Goal: Task Accomplishment & Management: Manage account settings

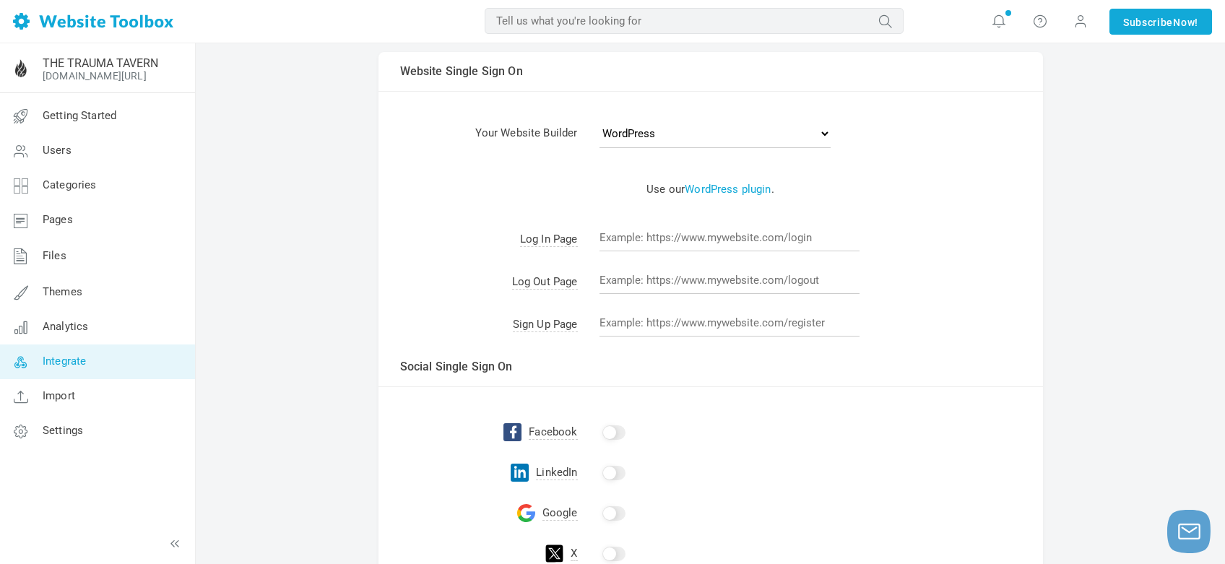
scroll to position [50, 0]
click at [709, 232] on input "text" at bounding box center [729, 234] width 260 height 27
paste input "[URL][DOMAIN_NAME]"
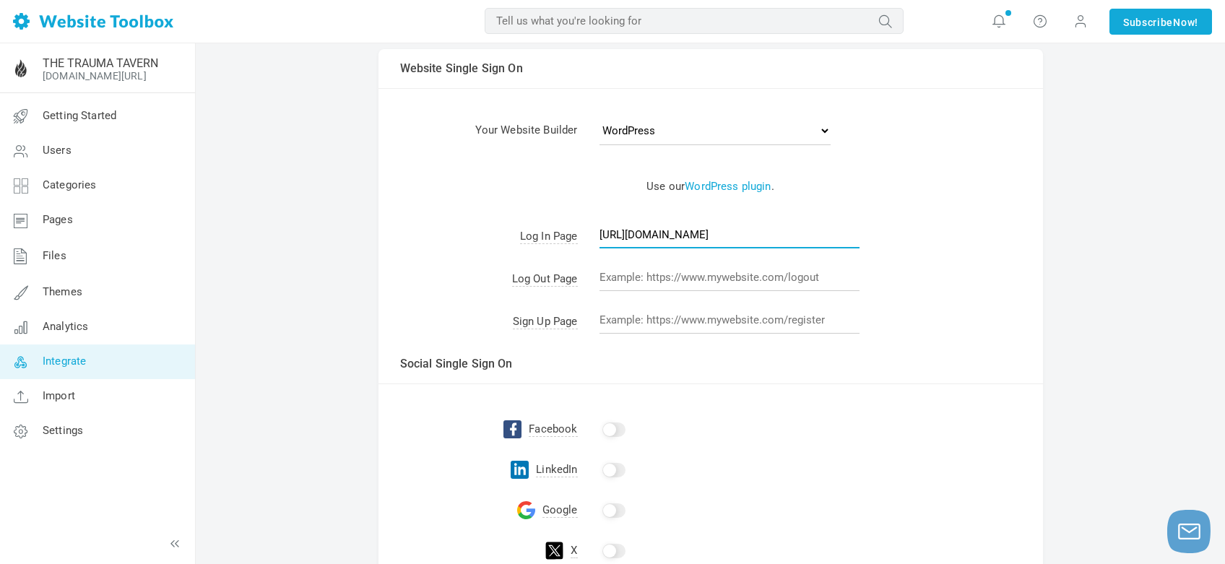
scroll to position [0, 39]
type input "[URL][DOMAIN_NAME]"
click at [948, 211] on td "Please select your website builder above. If it's not listed, select Other . Us…" at bounding box center [710, 186] width 664 height 61
click at [649, 321] on input "text" at bounding box center [729, 319] width 260 height 27
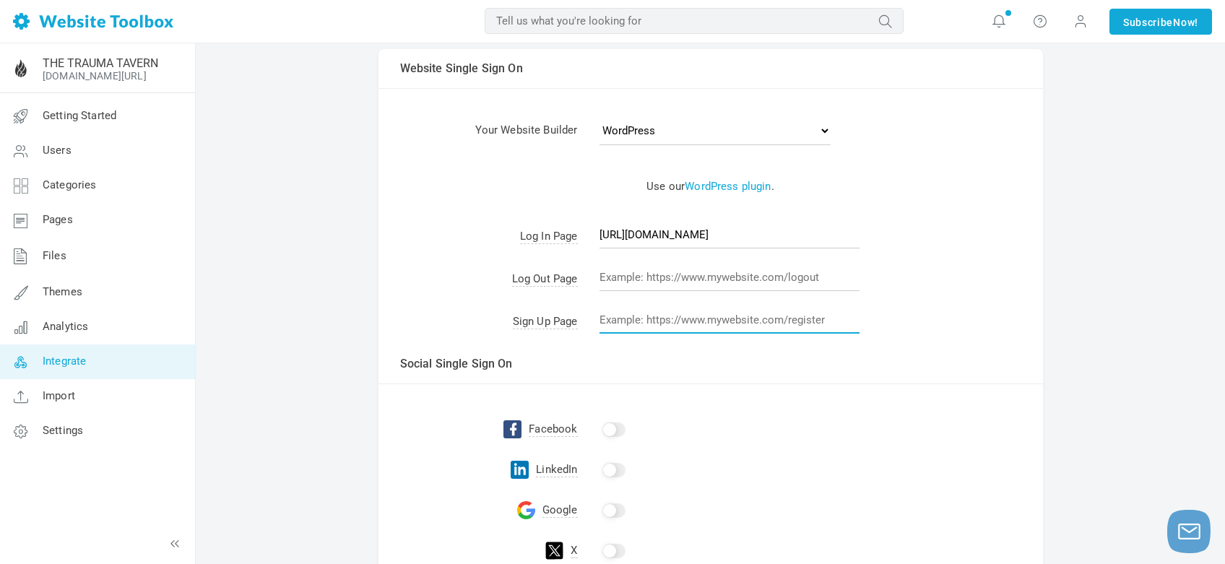
paste input "https://cassandracrossno.com/the-trauma-tavern/register/"
type input "https://cassandracrossno.com/the-trauma-tavern/register/"
click at [981, 253] on td "https://cassandracrossno.com/the-trauma-tavern/login/" at bounding box center [810, 238] width 465 height 43
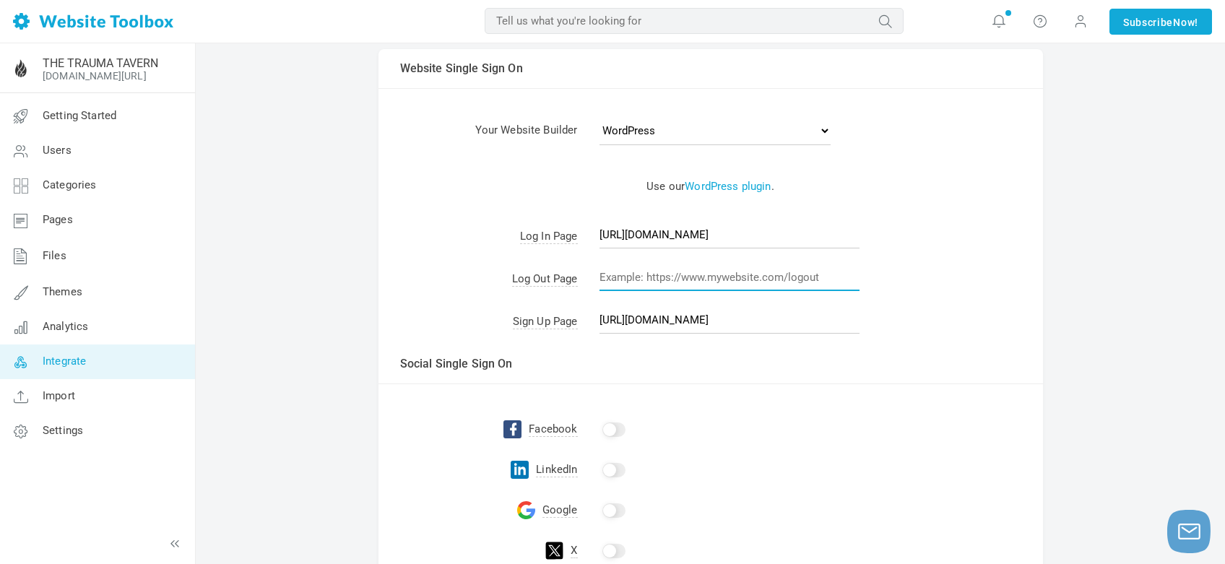
click at [708, 286] on input "text" at bounding box center [729, 277] width 260 height 27
paste input "https://cassandracrossno.com/the-trauma-tavern/wp-login.php?action=logout&_wpno…"
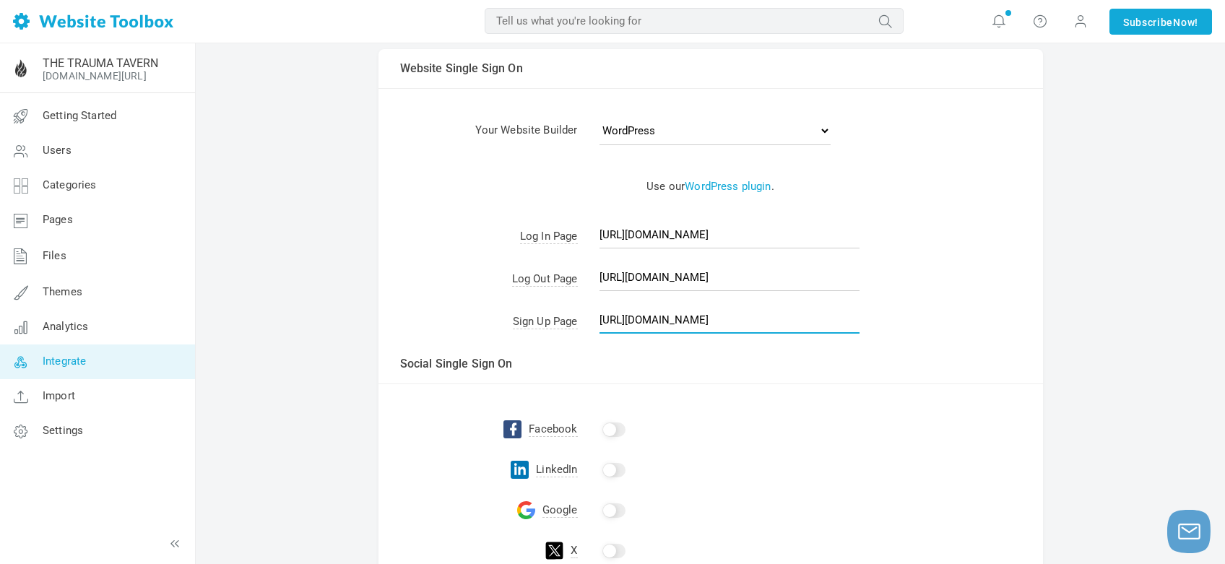
click at [792, 322] on input "https://cassandracrossno.com/the-trauma-tavern/register/" at bounding box center [729, 319] width 260 height 27
click at [814, 277] on input "https://cassandracrossno.com/the-trauma-tavern/logout" at bounding box center [729, 277] width 260 height 27
type input "https://cassandracrossno.com/the-trauma-tavern/logout/"
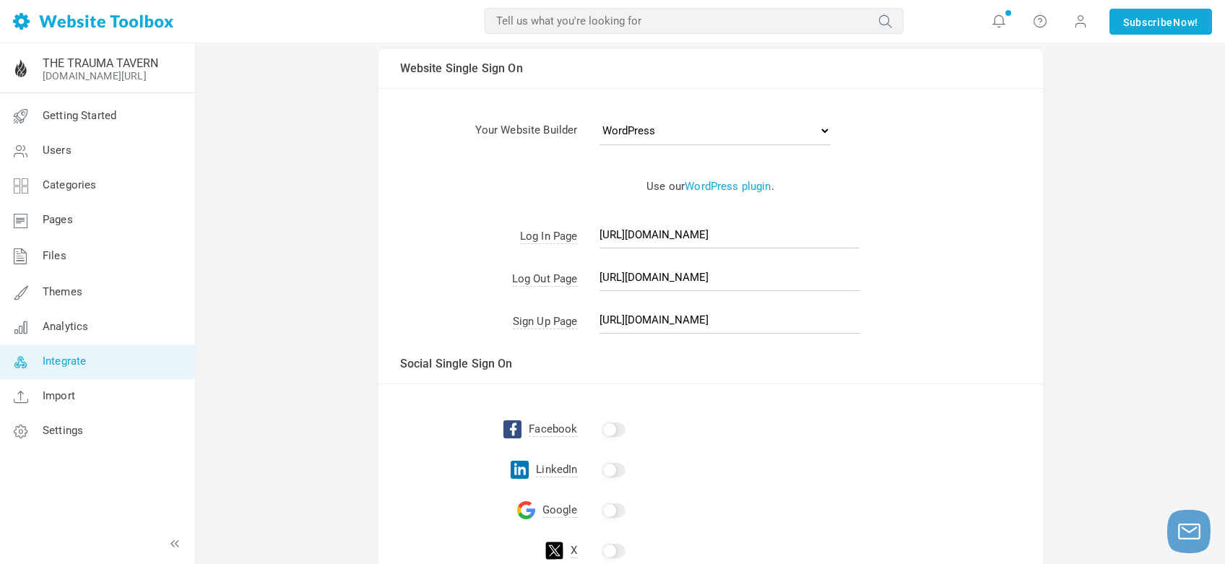
click at [888, 271] on td "https://cassandracrossno.com/the-trauma-tavern/logout/" at bounding box center [810, 280] width 465 height 43
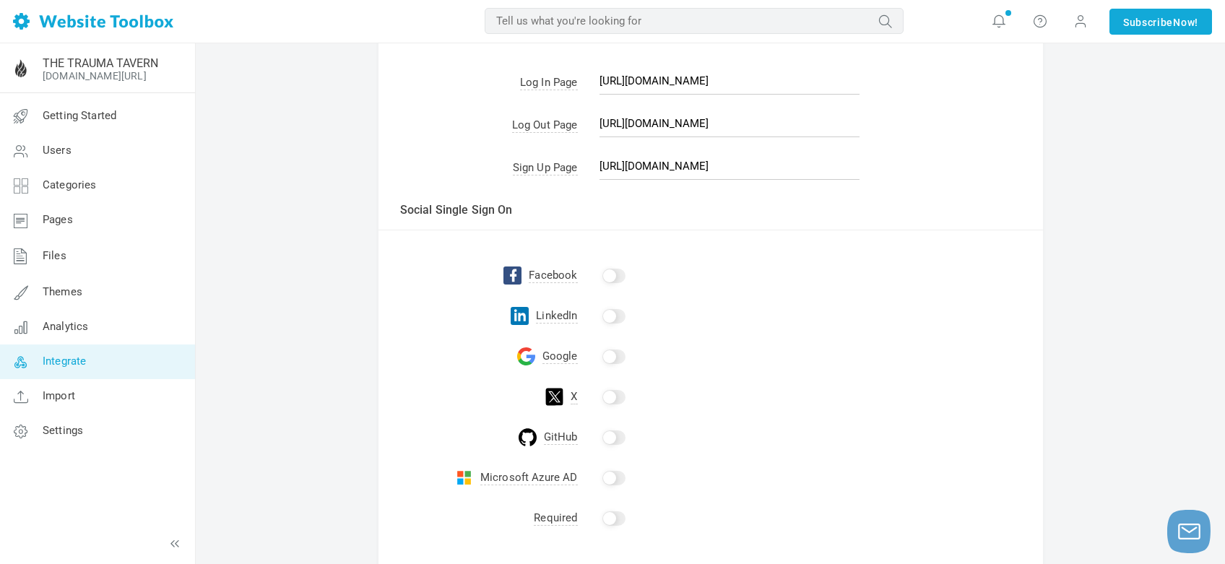
scroll to position [290, 0]
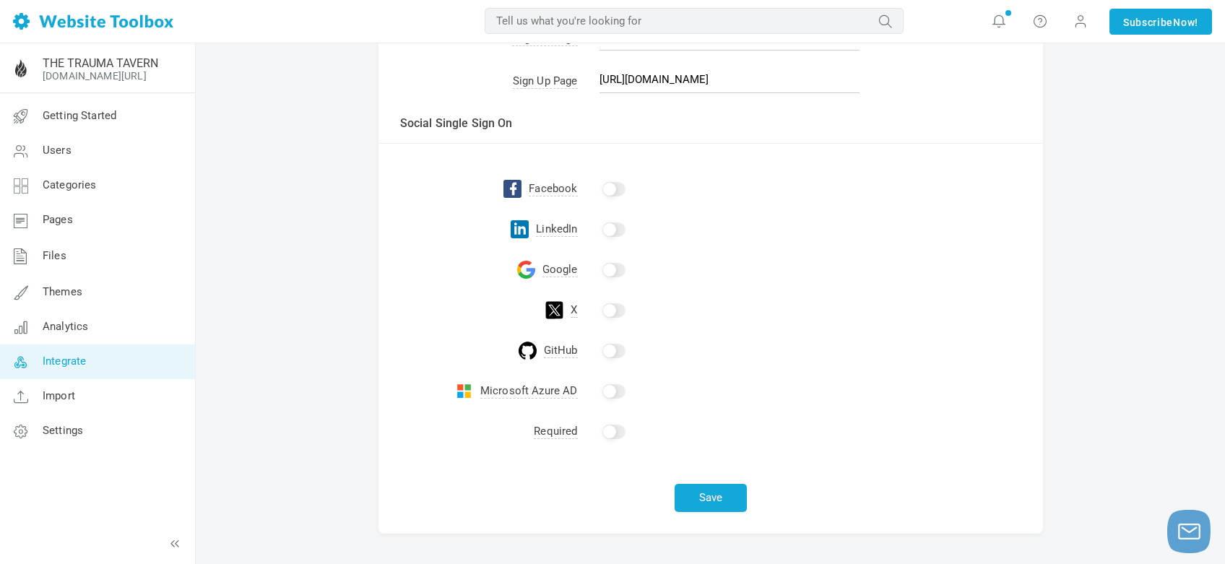
click at [607, 190] on input "checkbox" at bounding box center [613, 189] width 23 height 14
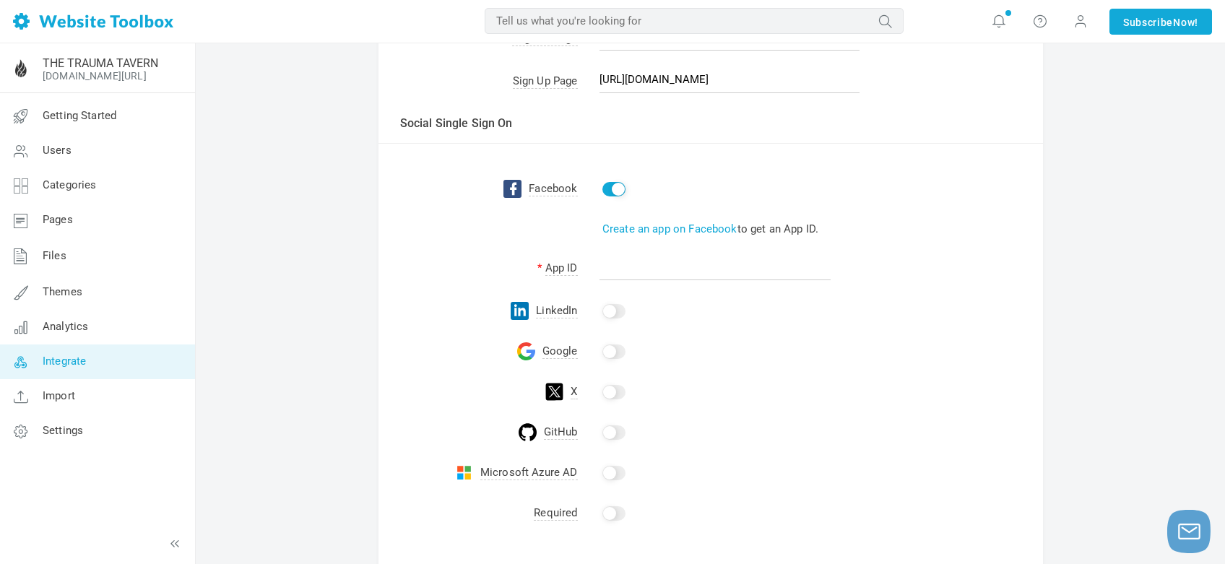
click at [607, 190] on input "checkbox" at bounding box center [613, 189] width 23 height 14
checkbox input "false"
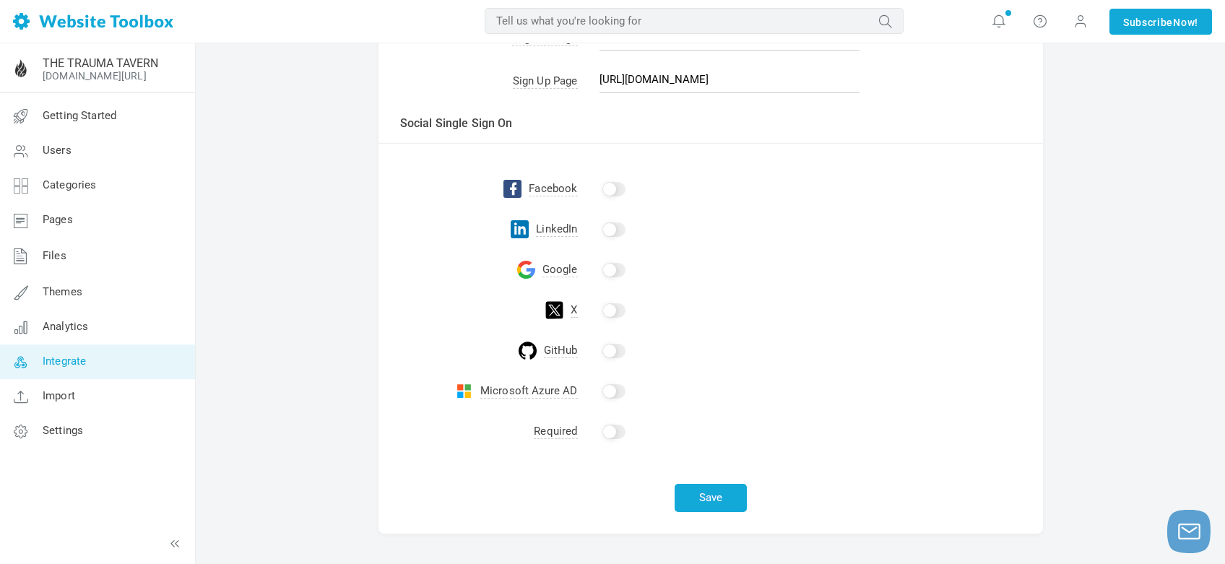
click at [393, 303] on td "X" at bounding box center [477, 310] width 199 height 40
click at [706, 490] on button "Save" at bounding box center [711, 498] width 72 height 28
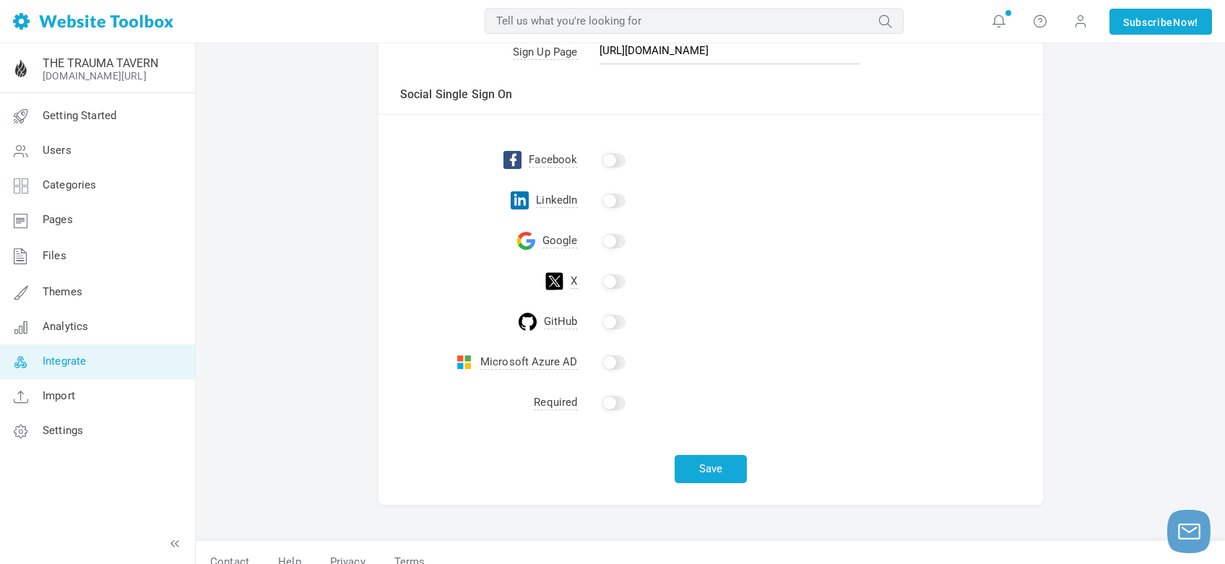
scroll to position [335, 0]
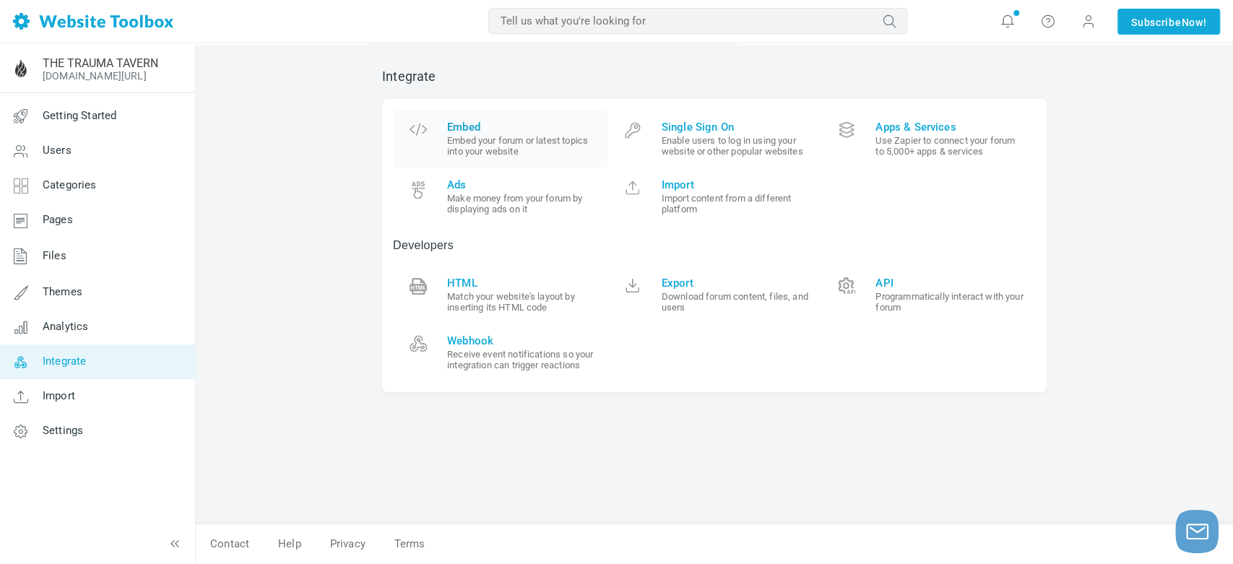
click at [501, 139] on small "Embed your forum or latest topics into your website" at bounding box center [522, 146] width 150 height 22
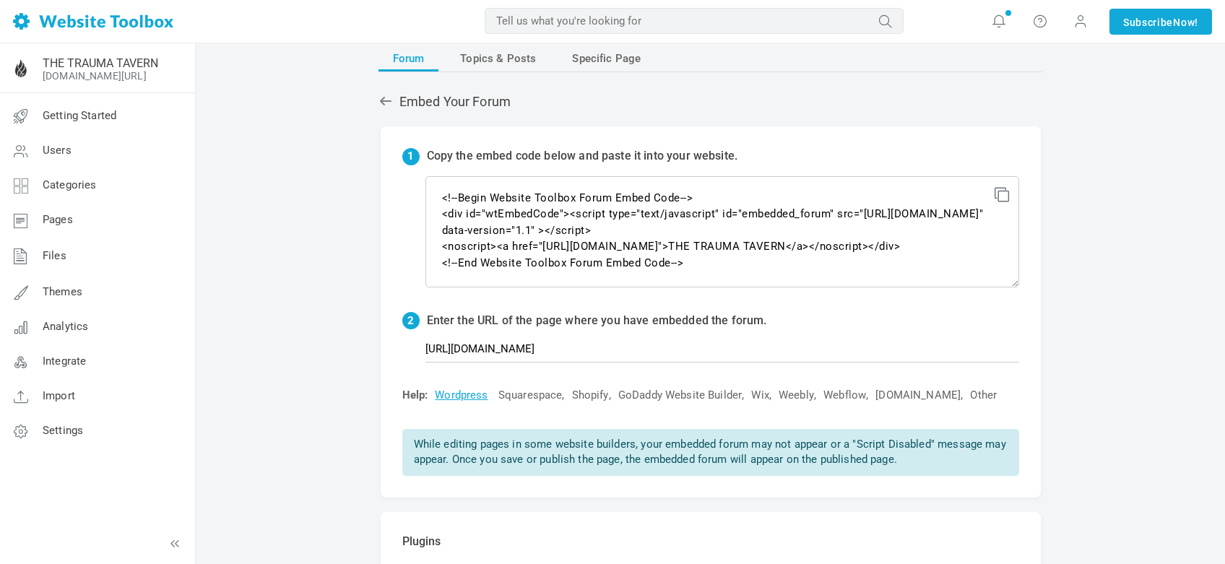
scroll to position [25, 0]
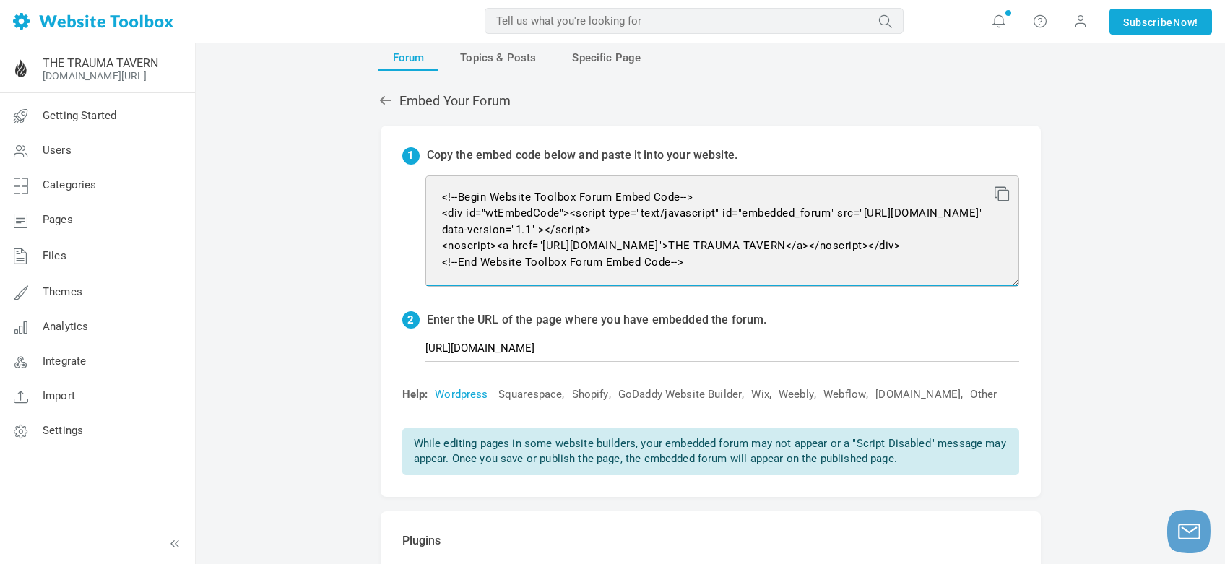
click at [439, 189] on textarea "<!--Begin Website Toolbox Forum Embed Code--> <div id="wtEmbedCode"><script typ…" at bounding box center [722, 231] width 594 height 111
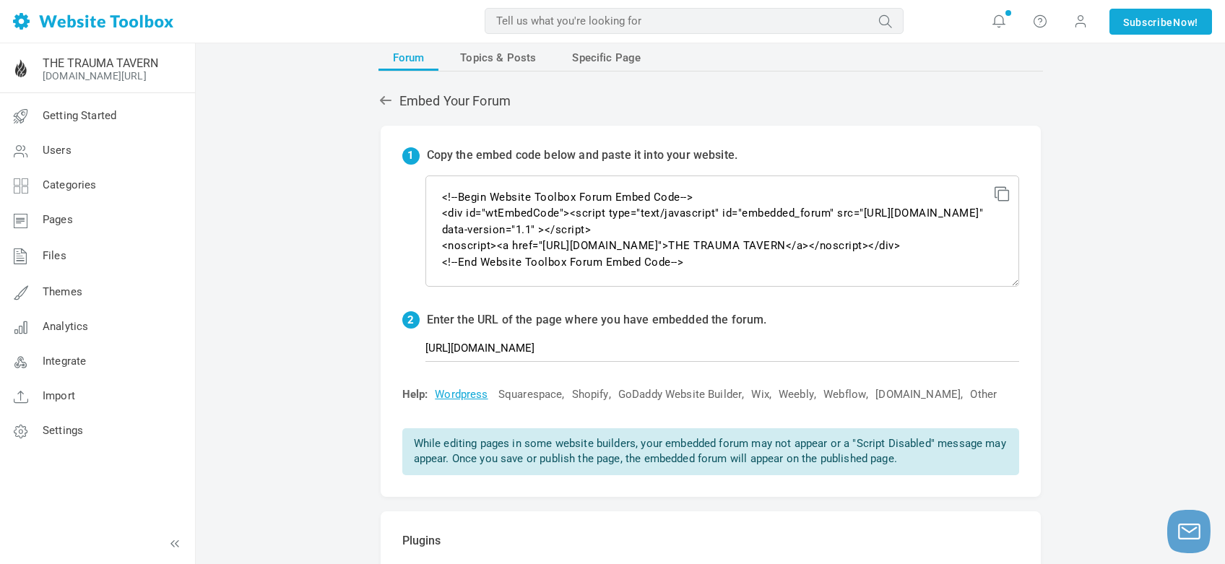
click at [996, 196] on icon at bounding box center [1000, 191] width 10 height 10
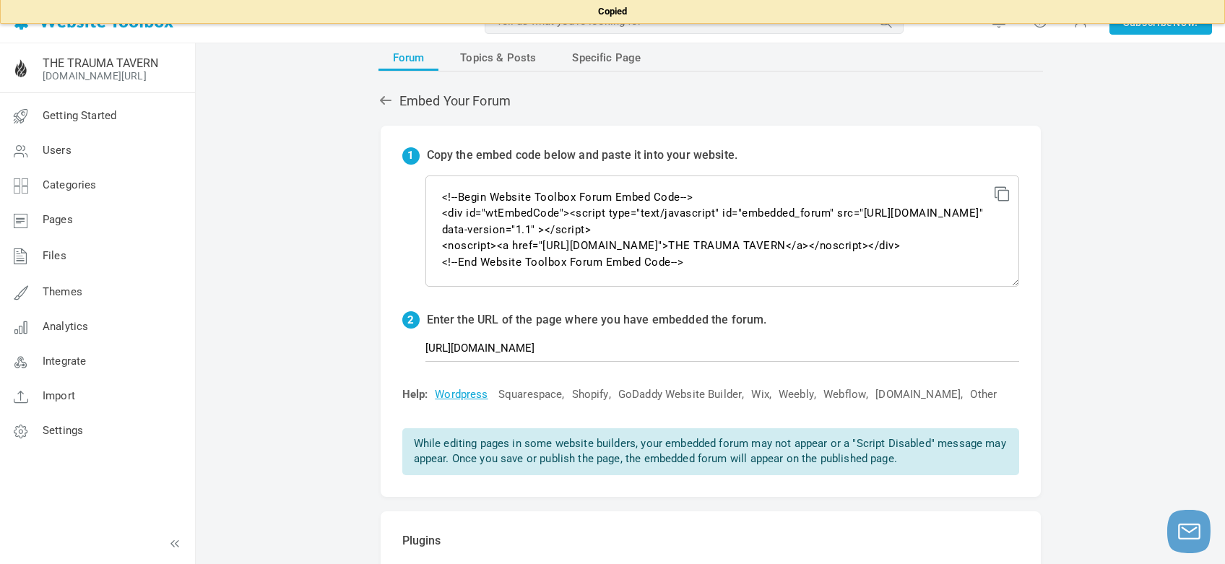
click at [997, 190] on icon at bounding box center [1000, 191] width 10 height 10
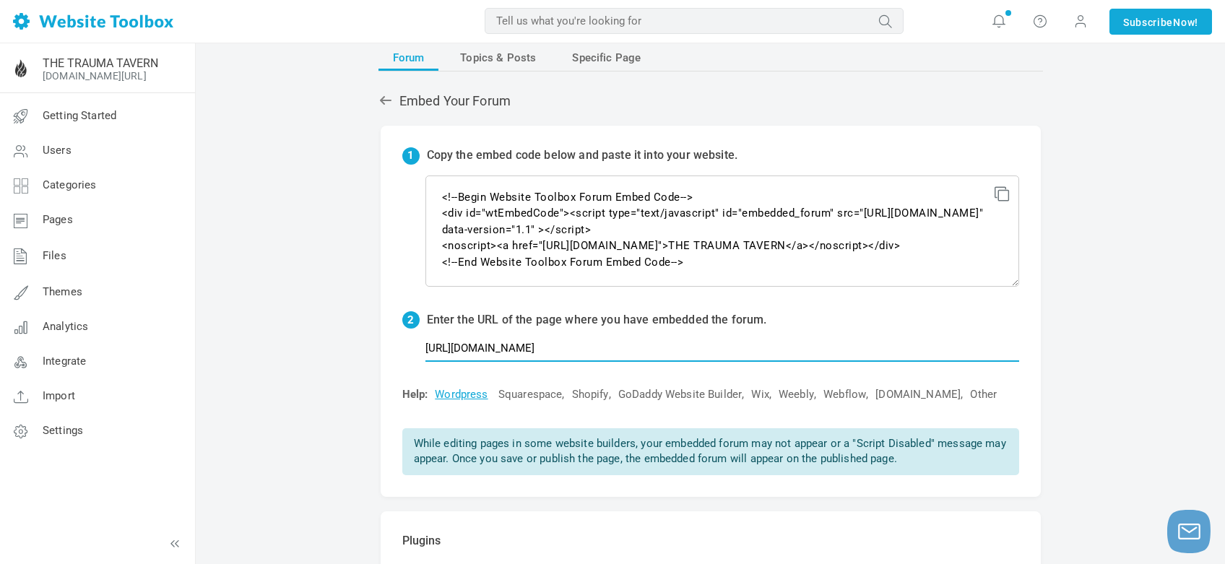
click at [668, 341] on input "[URL][DOMAIN_NAME]" at bounding box center [722, 347] width 594 height 27
drag, startPoint x: 670, startPoint y: 345, endPoint x: 537, endPoint y: 306, distance: 138.3
click at [537, 306] on div "1 Copy the embed code below and paste it into your website. <!--Begin Website T…" at bounding box center [711, 311] width 660 height 371
click at [656, 347] on input "[URL][DOMAIN_NAME]" at bounding box center [722, 347] width 594 height 27
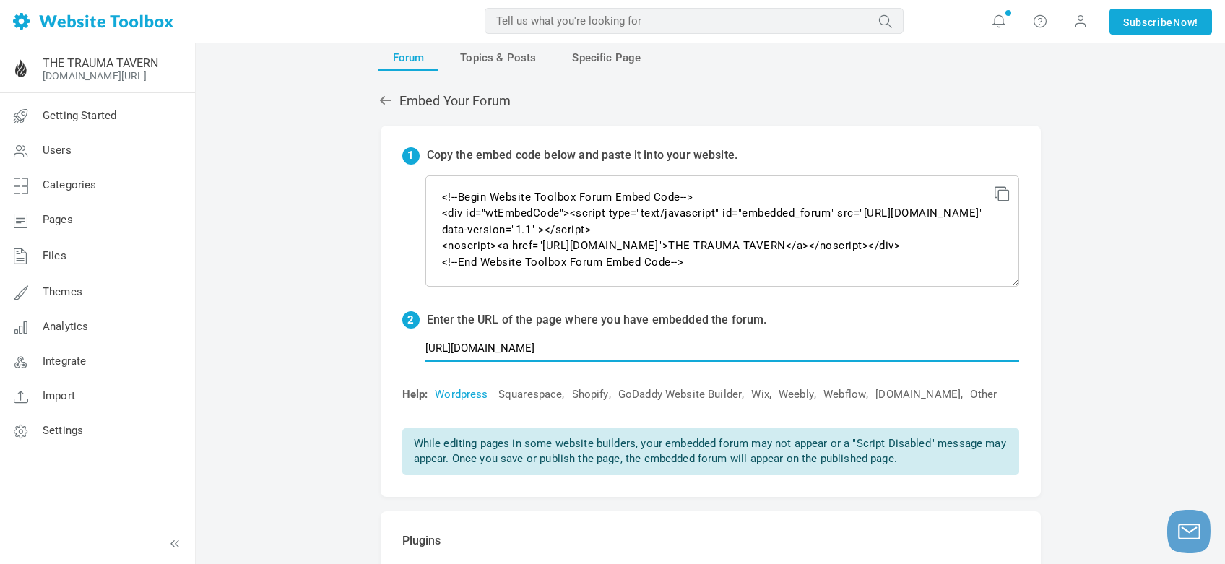
click at [656, 347] on input "[URL][DOMAIN_NAME]" at bounding box center [722, 347] width 594 height 27
paste input "the-trauma-tavern"
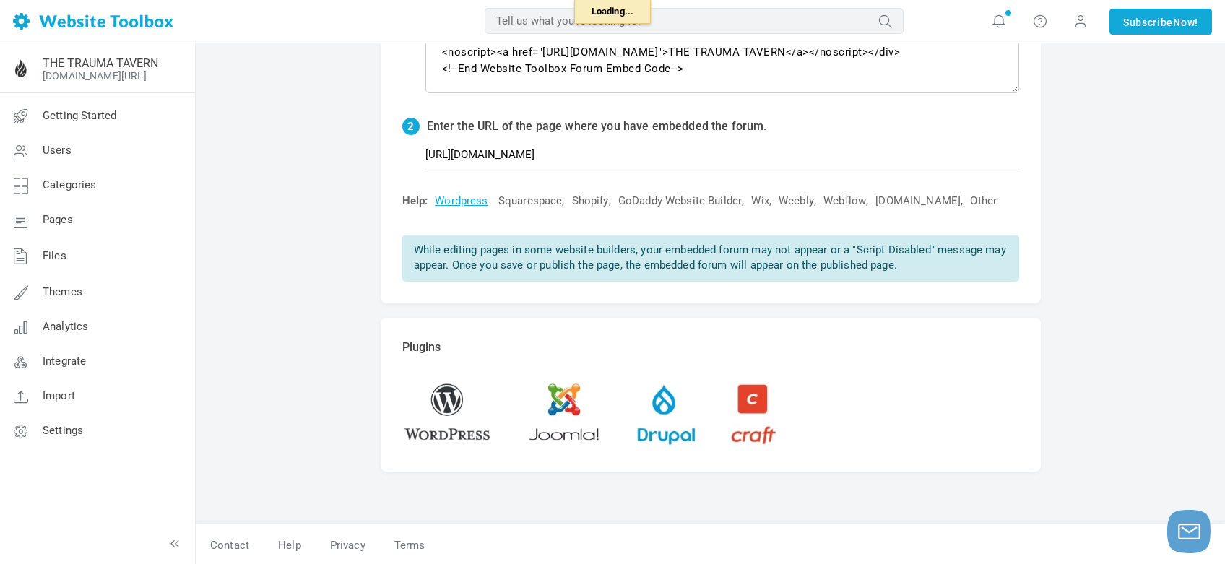
click at [1096, 240] on div "Forum Topics & Posts Specific Page Embed Your Forum 1 Copy the embed code below…" at bounding box center [710, 195] width 1029 height 740
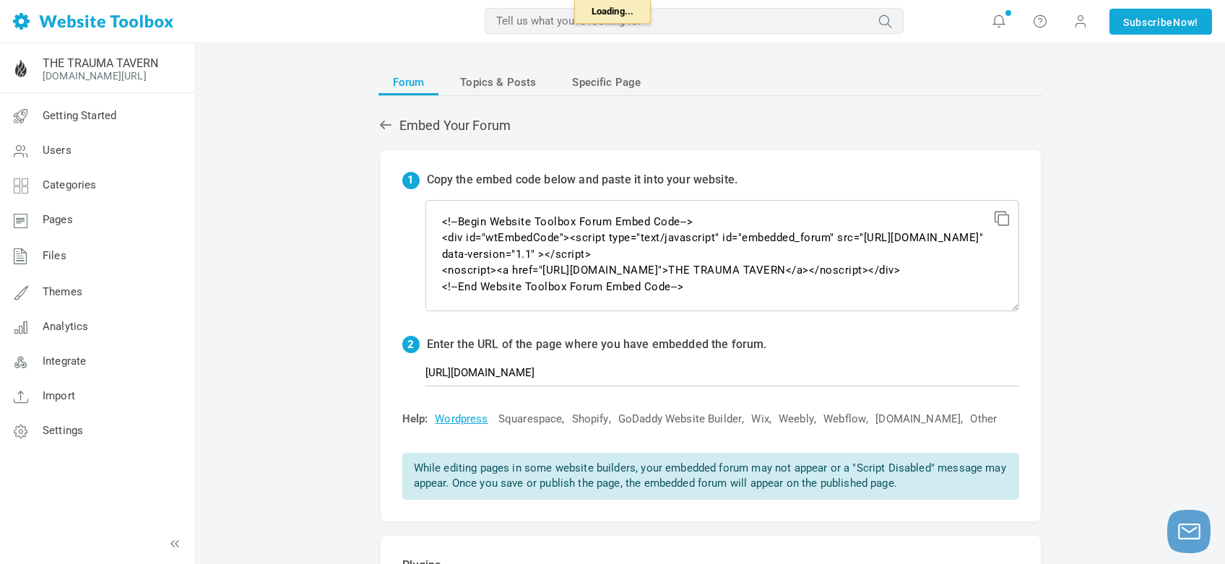
scroll to position [17, 0]
click at [298, 319] on div "Forum Topics & Posts Specific Page Embed Your Forum 1 Copy the embed code below…" at bounding box center [710, 413] width 1029 height 740
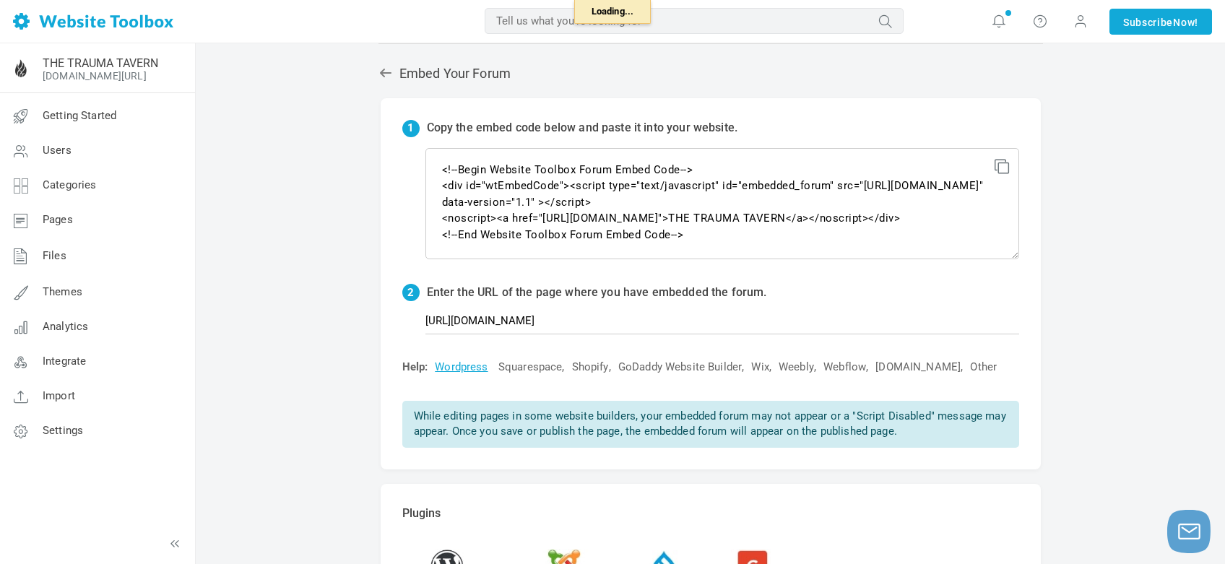
scroll to position [51, 0]
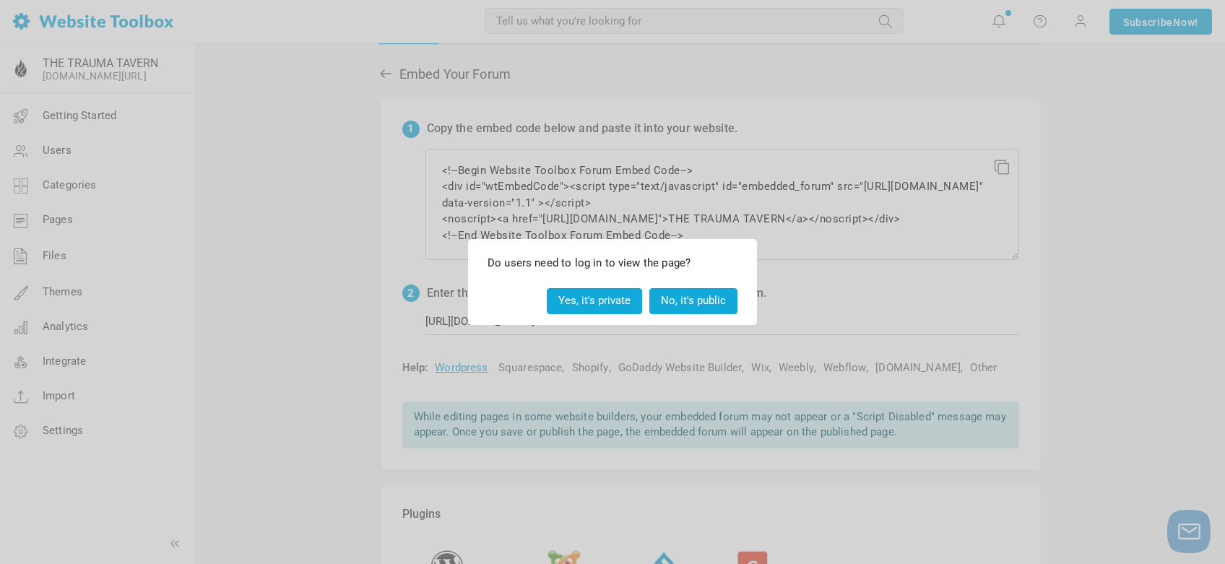
click at [693, 303] on button "No, it's public" at bounding box center [693, 300] width 88 height 25
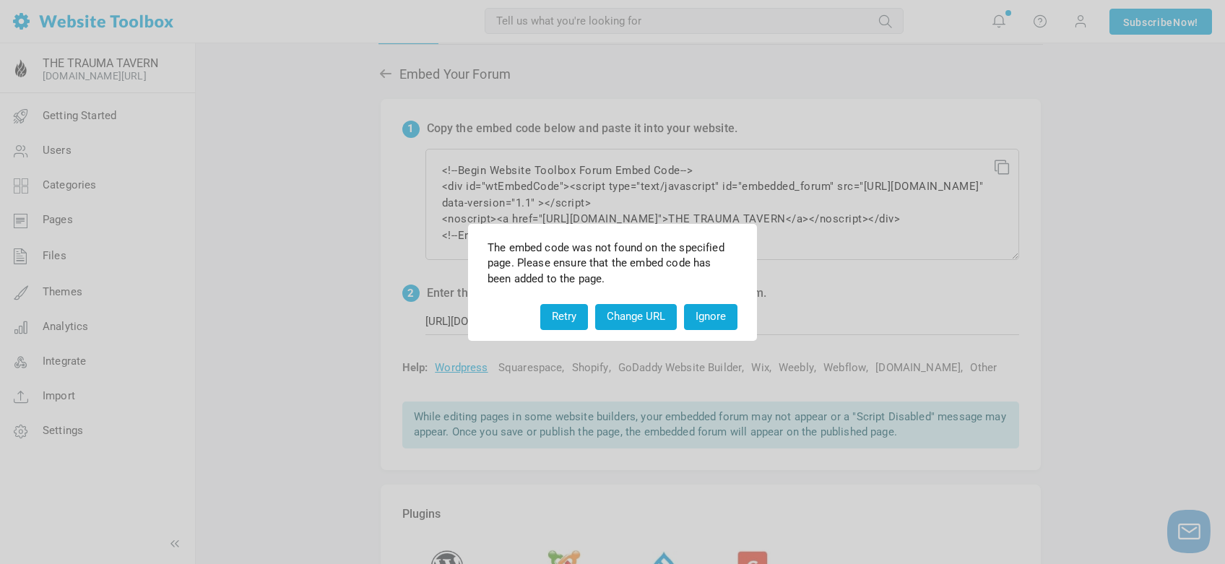
click at [558, 321] on button "Retry" at bounding box center [564, 316] width 48 height 25
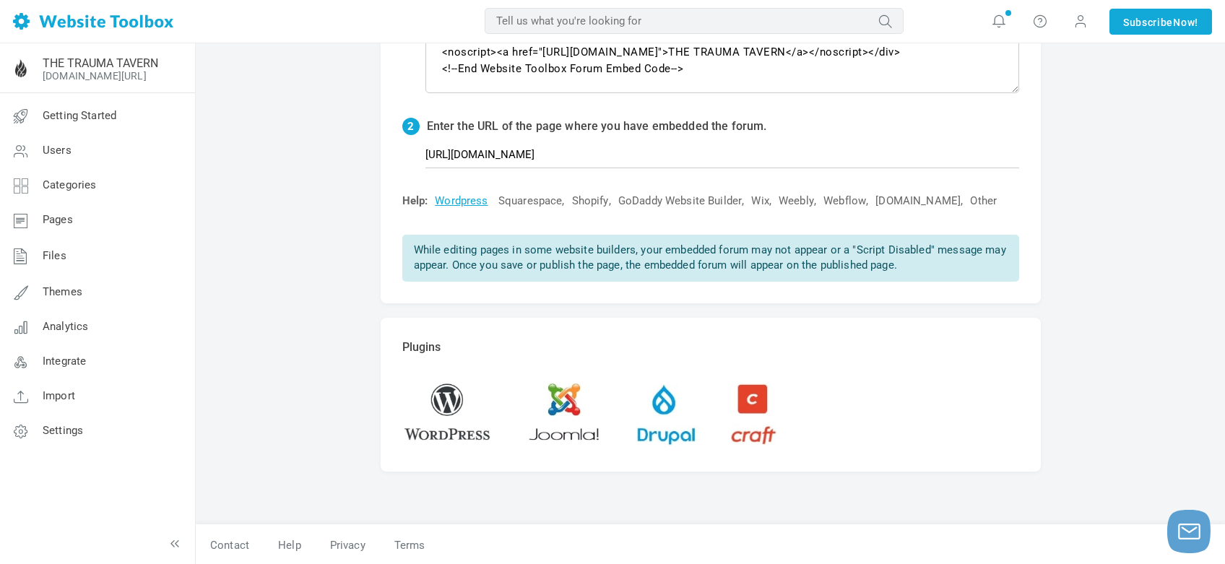
scroll to position [87, 0]
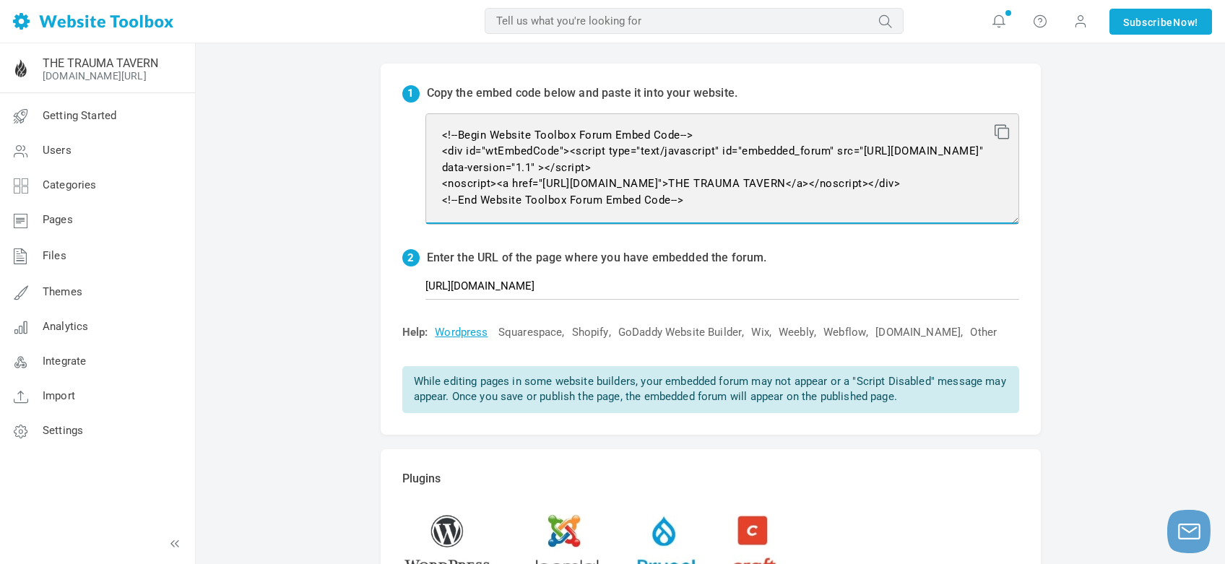
click at [592, 189] on textarea "<!--Begin Website Toolbox Forum Embed Code--> <div id="wtEmbedCode"><script typ…" at bounding box center [722, 168] width 594 height 111
click at [576, 136] on textarea "<!--Begin Website Toolbox Forum Embed Code--> <div id="wtEmbedCode"><script typ…" at bounding box center [722, 168] width 594 height 111
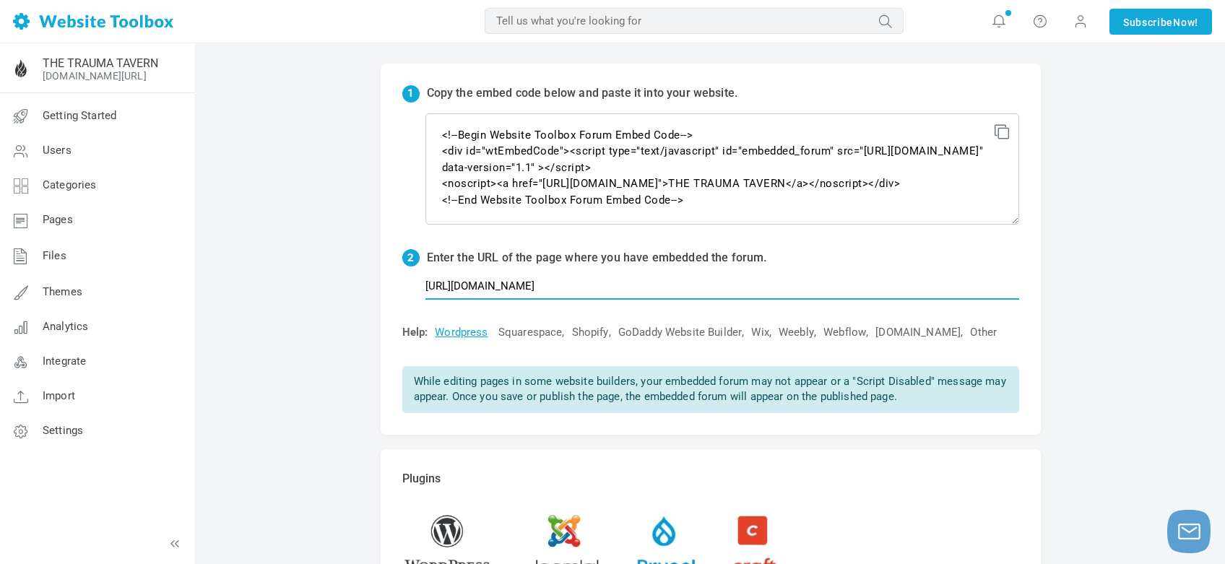
click at [696, 285] on input "[URL][DOMAIN_NAME]" at bounding box center [722, 285] width 594 height 27
click input "submit" at bounding box center [0, 0] width 0 height 0
click at [1082, 287] on div "Forum Topics & Posts Specific Page Embed Your Forum 1 Copy the embed code below…" at bounding box center [710, 327] width 1029 height 740
click at [350, 291] on div "Forum Topics & Posts Specific Page Embed Your Forum 1 Copy the embed code below…" at bounding box center [710, 327] width 1029 height 740
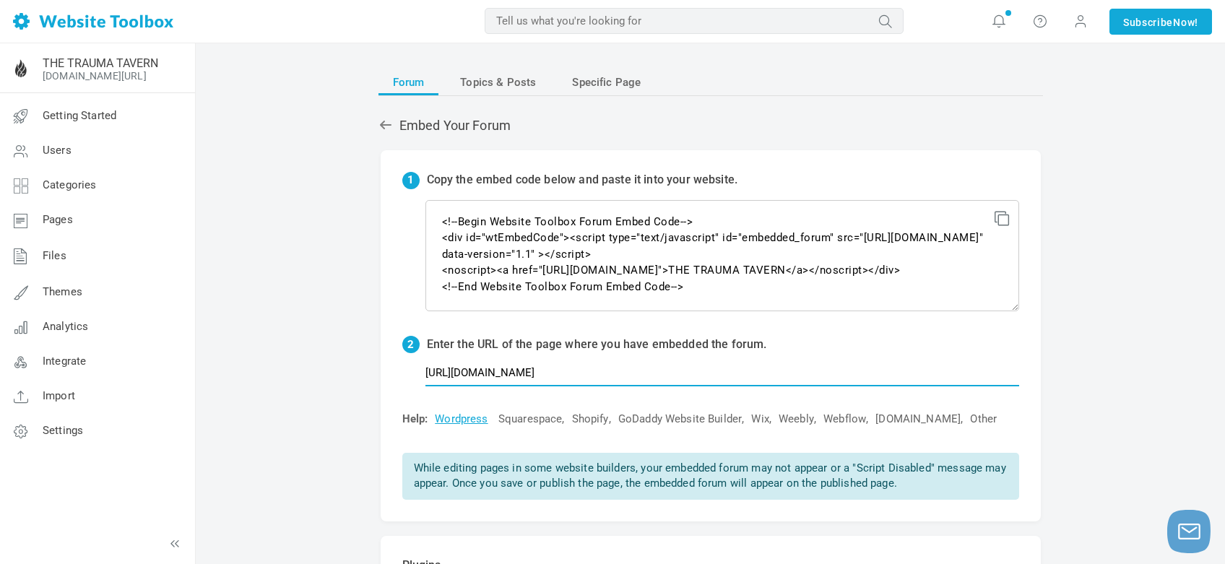
click at [693, 378] on input "[URL][DOMAIN_NAME]" at bounding box center [722, 372] width 594 height 27
type input "[URL][DOMAIN_NAME]"
click input "submit" at bounding box center [0, 0] width 0 height 0
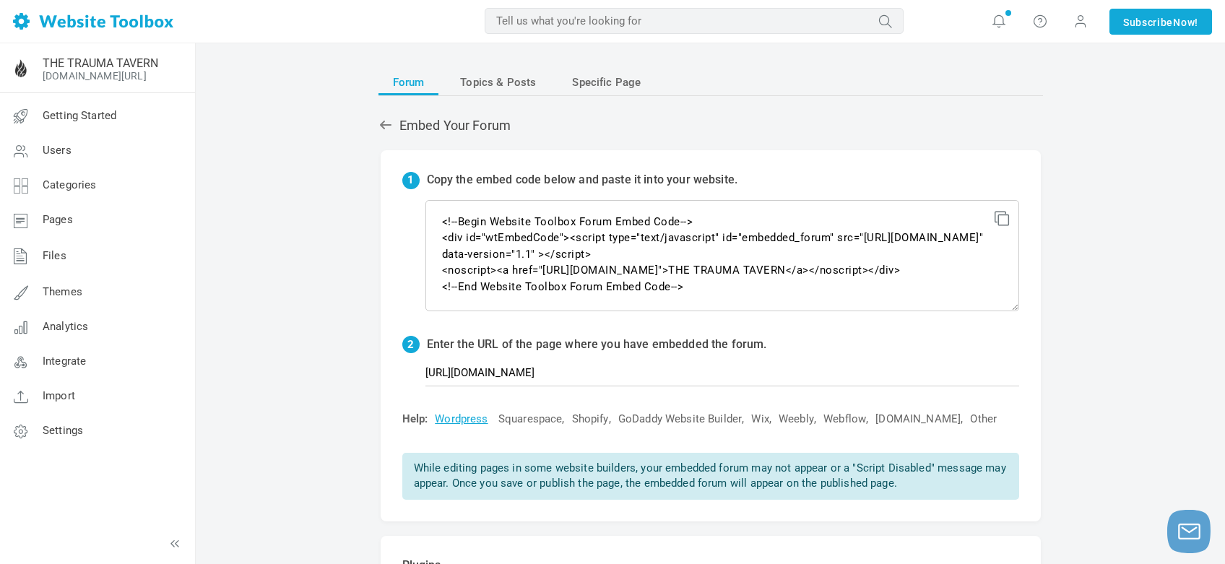
click at [1084, 317] on div "Forum Topics & Posts Specific Page Embed Your Forum 1 Copy the embed code below…" at bounding box center [710, 413] width 1029 height 740
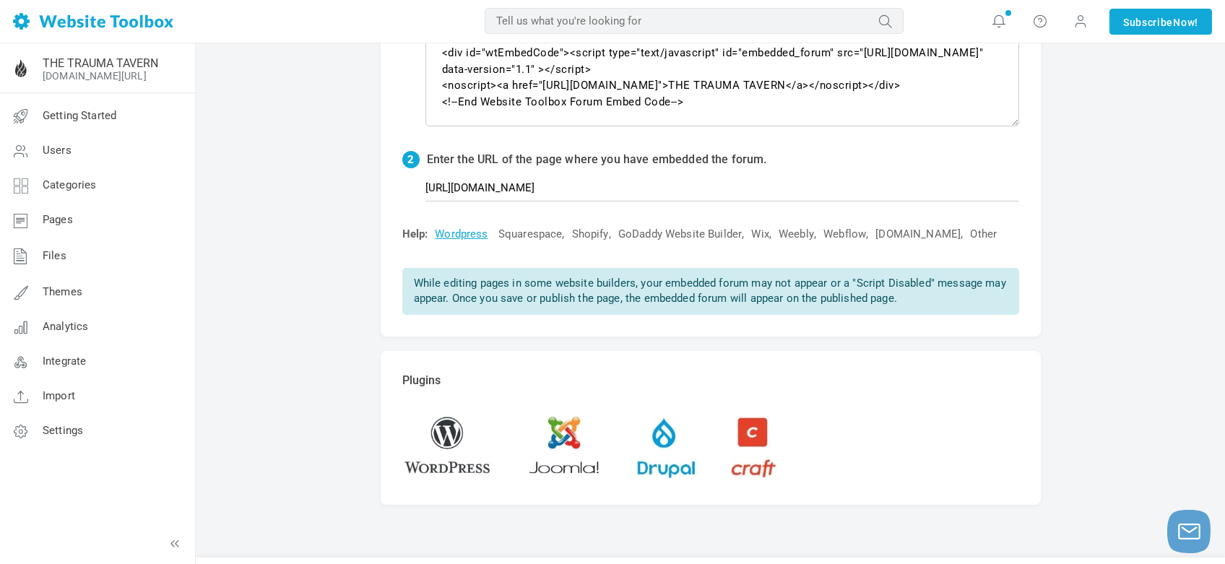
scroll to position [218, 0]
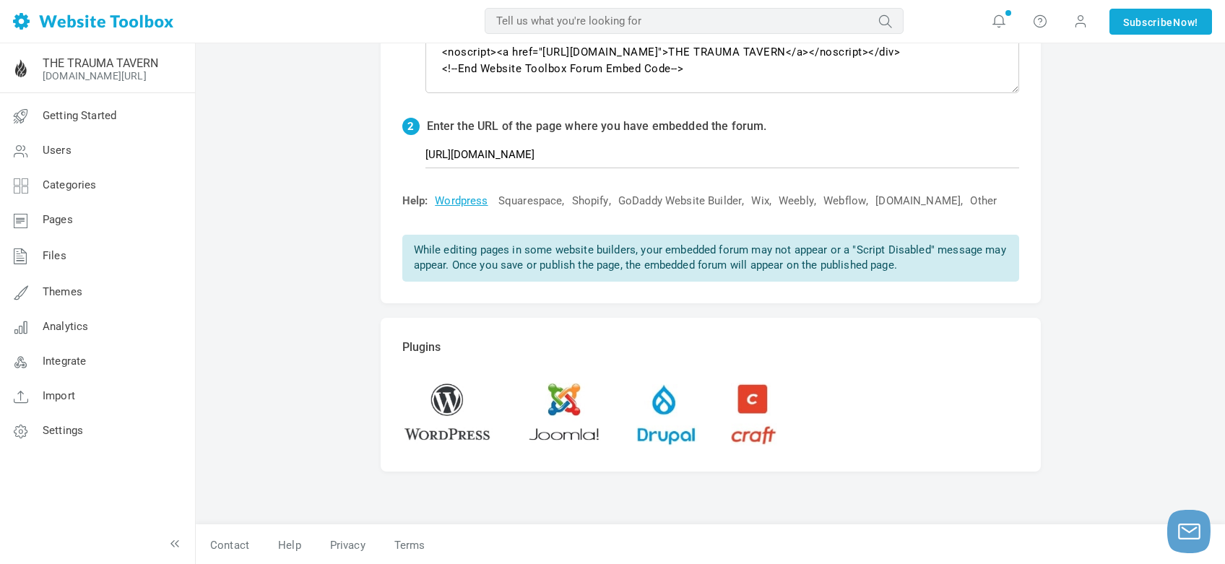
click at [1084, 317] on div "Forum Topics & Posts Specific Page Embed Your Forum 1 Copy the embed code below…" at bounding box center [710, 195] width 1029 height 740
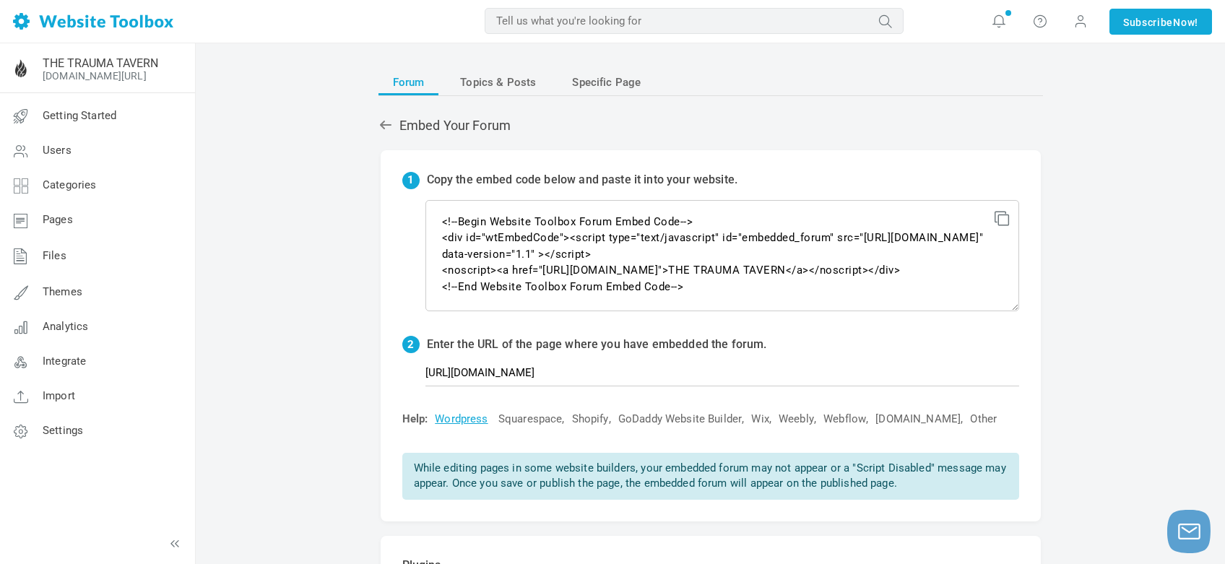
click at [272, 203] on div "Forum Topics & Posts Specific Page Embed Your Forum 1 Copy the embed code below…" at bounding box center [710, 413] width 1029 height 740
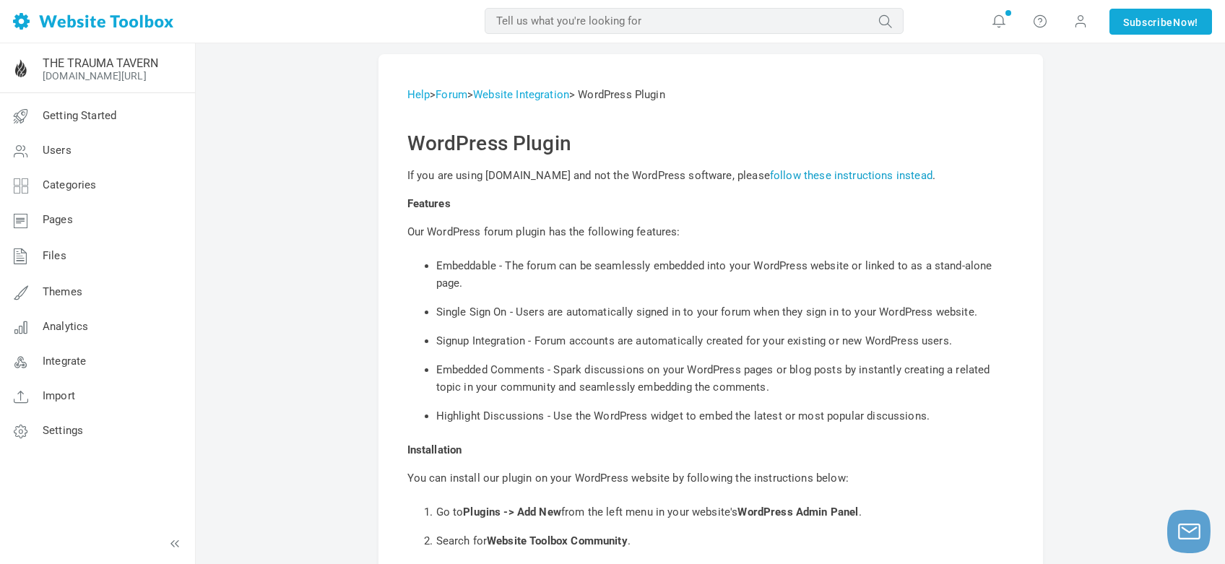
click at [809, 173] on link "follow these instructions instead" at bounding box center [851, 175] width 163 height 13
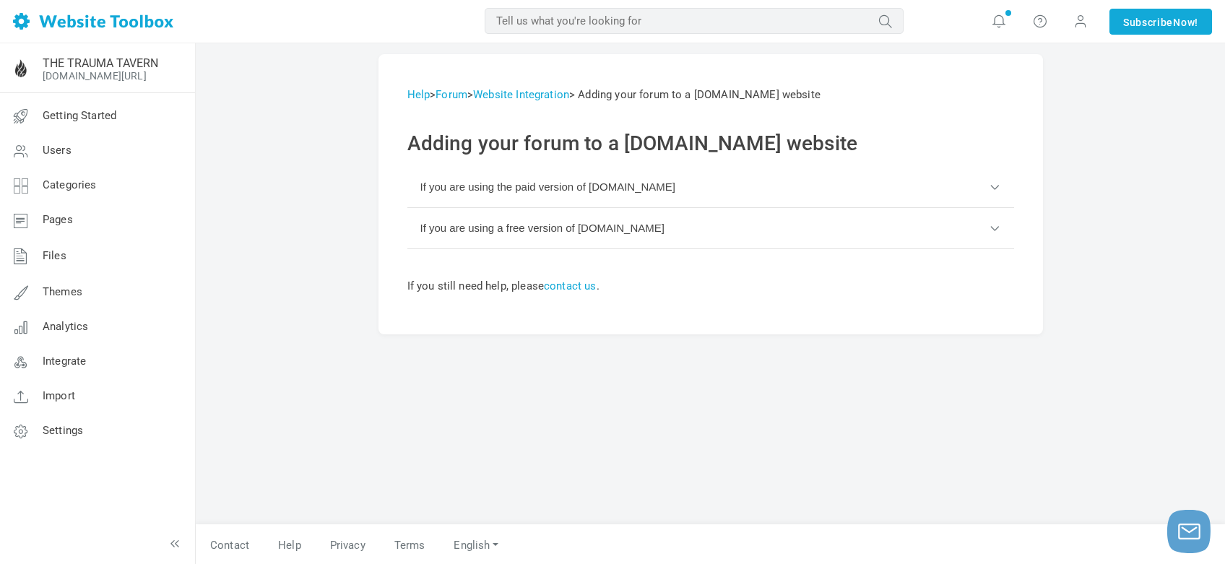
click at [482, 183] on button "If you are using the paid version of WordPress.com" at bounding box center [710, 187] width 607 height 41
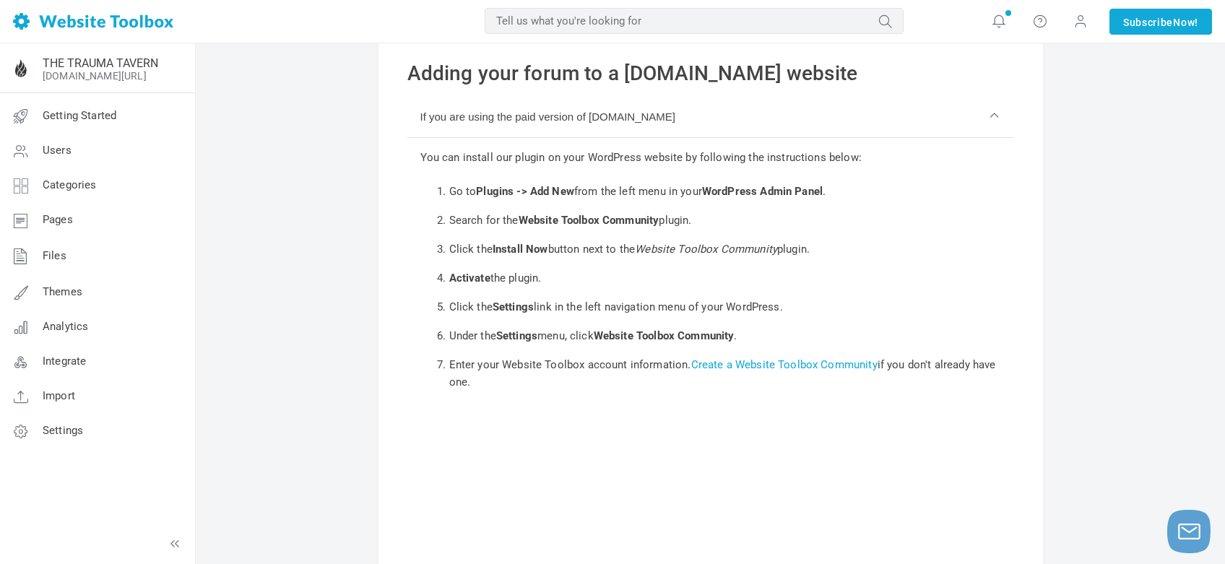
scroll to position [384, 0]
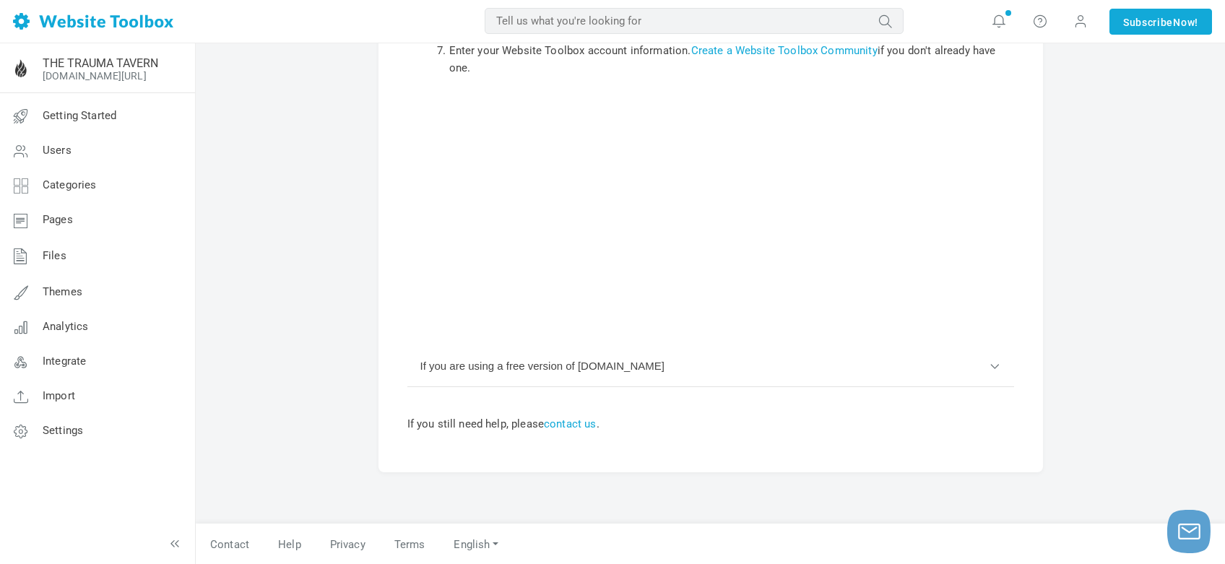
click at [464, 382] on button "If you are using a free version of WordPress.com" at bounding box center [710, 366] width 607 height 41
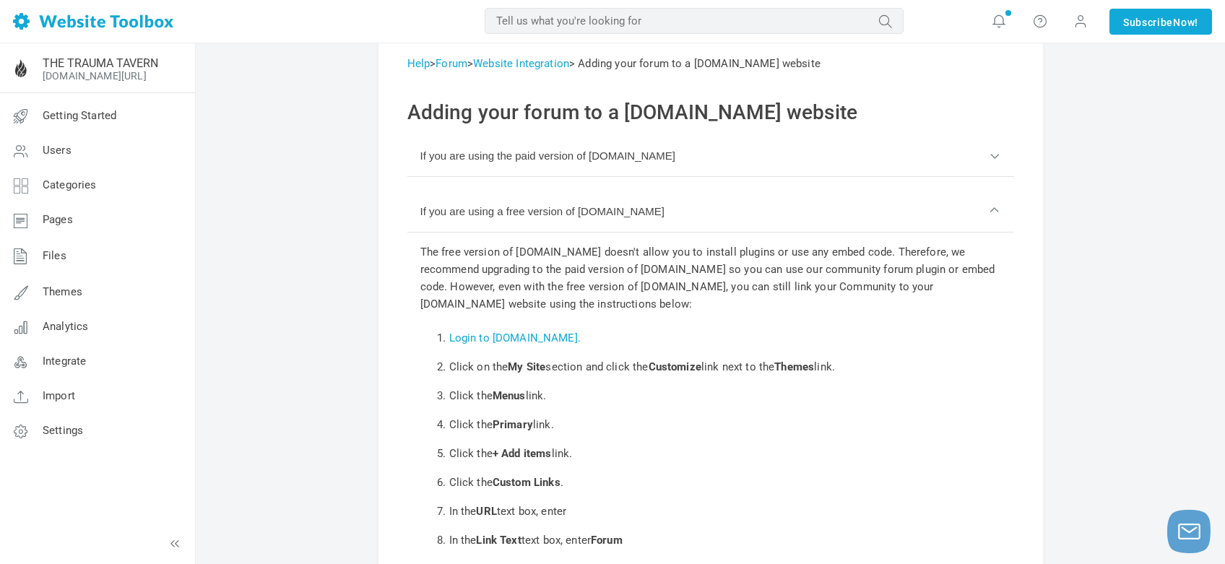
scroll to position [0, 0]
